Goal: Book appointment/travel/reservation

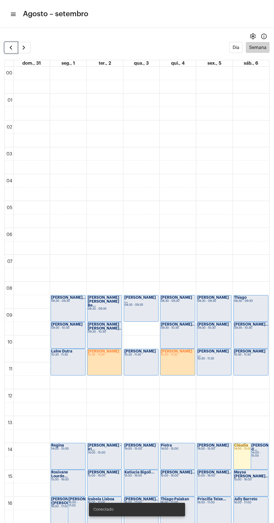
click at [10, 51] on span "button" at bounding box center [11, 47] width 7 height 7
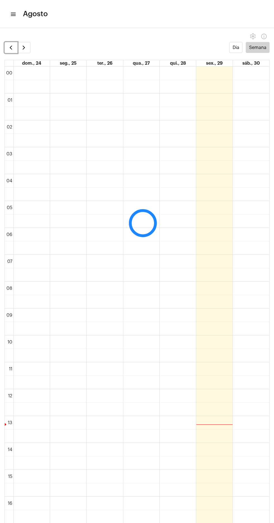
scroll to position [162, 0]
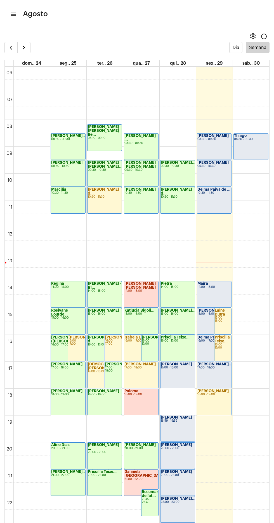
click at [45, 47] on div "Dia Semana" at bounding box center [136, 47] width 265 height 11
click at [21, 47] on span "button" at bounding box center [23, 47] width 7 height 7
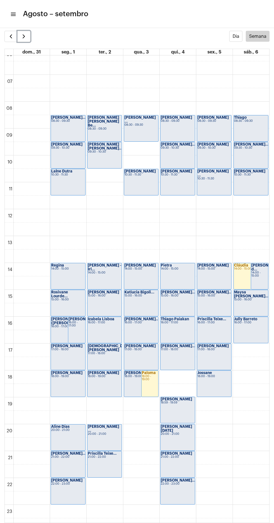
scroll to position [177, 0]
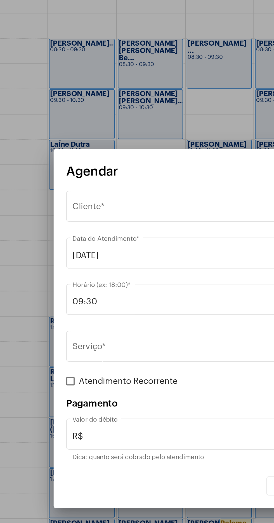
click at [119, 197] on div "Selecione o Cliente" at bounding box center [134, 197] width 143 height 5
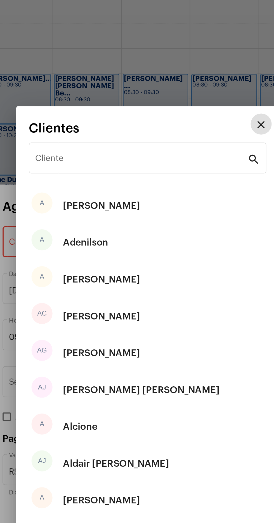
click at [142, 151] on input "Cliente" at bounding box center [133, 153] width 113 height 5
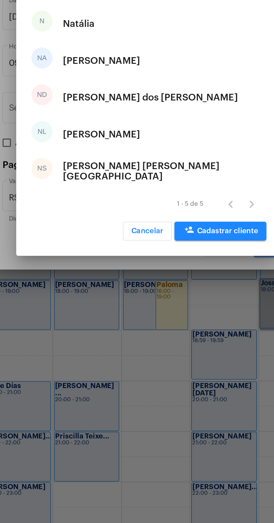
type input "[DATE]"
click at [145, 304] on div "[PERSON_NAME] [PERSON_NAME][GEOGRAPHIC_DATA]" at bounding box center [145, 304] width 107 height 17
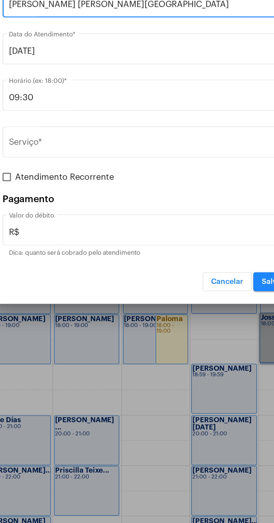
click at [133, 273] on input "Serviço *" at bounding box center [133, 271] width 141 height 5
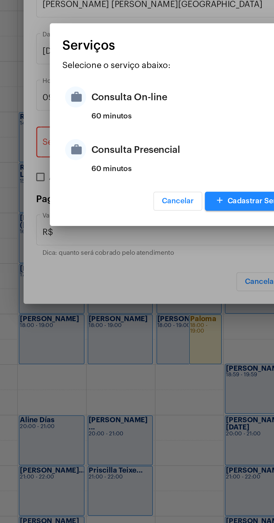
click at [117, 248] on div "Consulta On-line" at bounding box center [144, 246] width 110 height 17
type input "Consulta On-line"
type input "R$ 150"
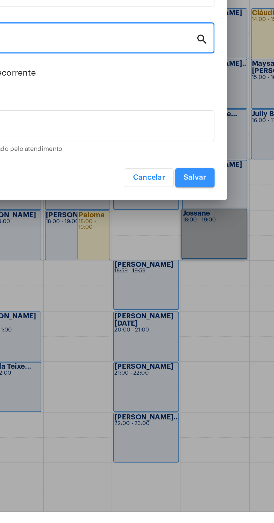
click at [212, 342] on button "Salvar" at bounding box center [203, 345] width 21 height 10
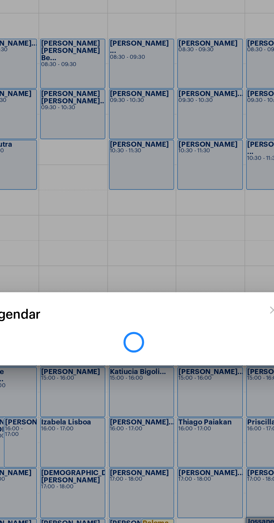
click at [108, 170] on div at bounding box center [137, 261] width 274 height 523
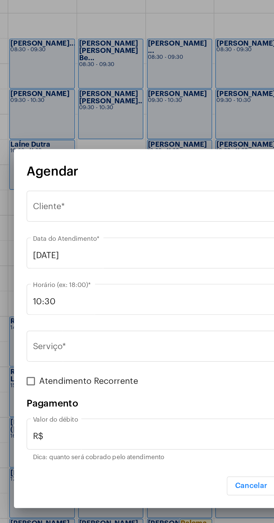
click at [127, 196] on div "Selecione o Cliente" at bounding box center [134, 197] width 143 height 5
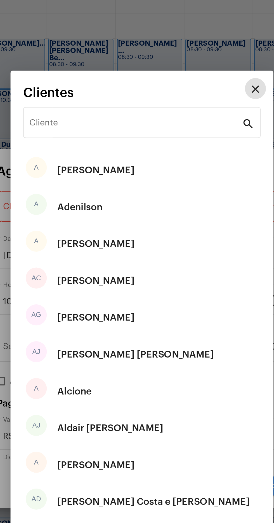
click at [145, 146] on div "Cliente" at bounding box center [133, 151] width 113 height 18
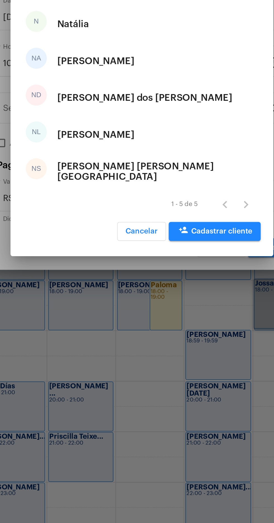
type input "[PERSON_NAME]"
click at [170, 305] on div "NS [PERSON_NAME] [PERSON_NAME][GEOGRAPHIC_DATA]" at bounding box center [137, 305] width 126 height 20
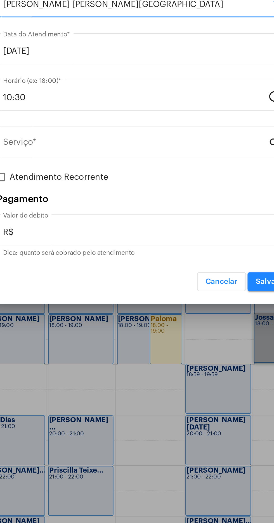
click at [130, 271] on input "Serviço *" at bounding box center [133, 271] width 141 height 5
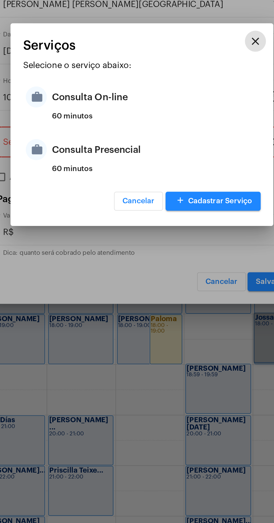
click at [139, 253] on div "Consulta On-line" at bounding box center [144, 246] width 110 height 17
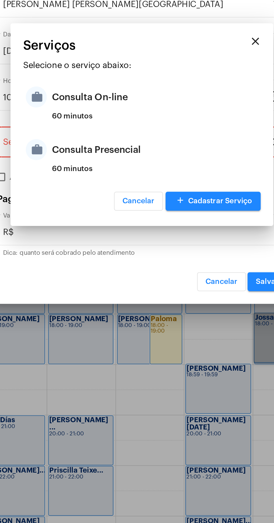
type input "Consulta On-line"
type input "R$ 150"
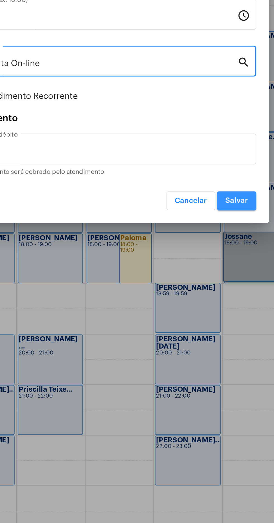
click at [213, 345] on button "Salvar" at bounding box center [203, 345] width 21 height 10
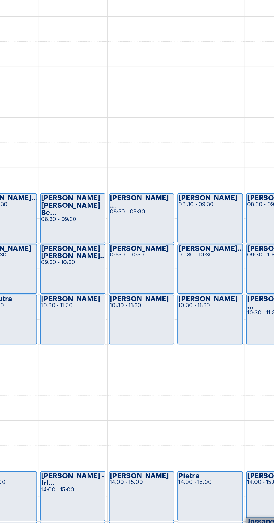
scroll to position [102, 0]
